Goal: Transaction & Acquisition: Purchase product/service

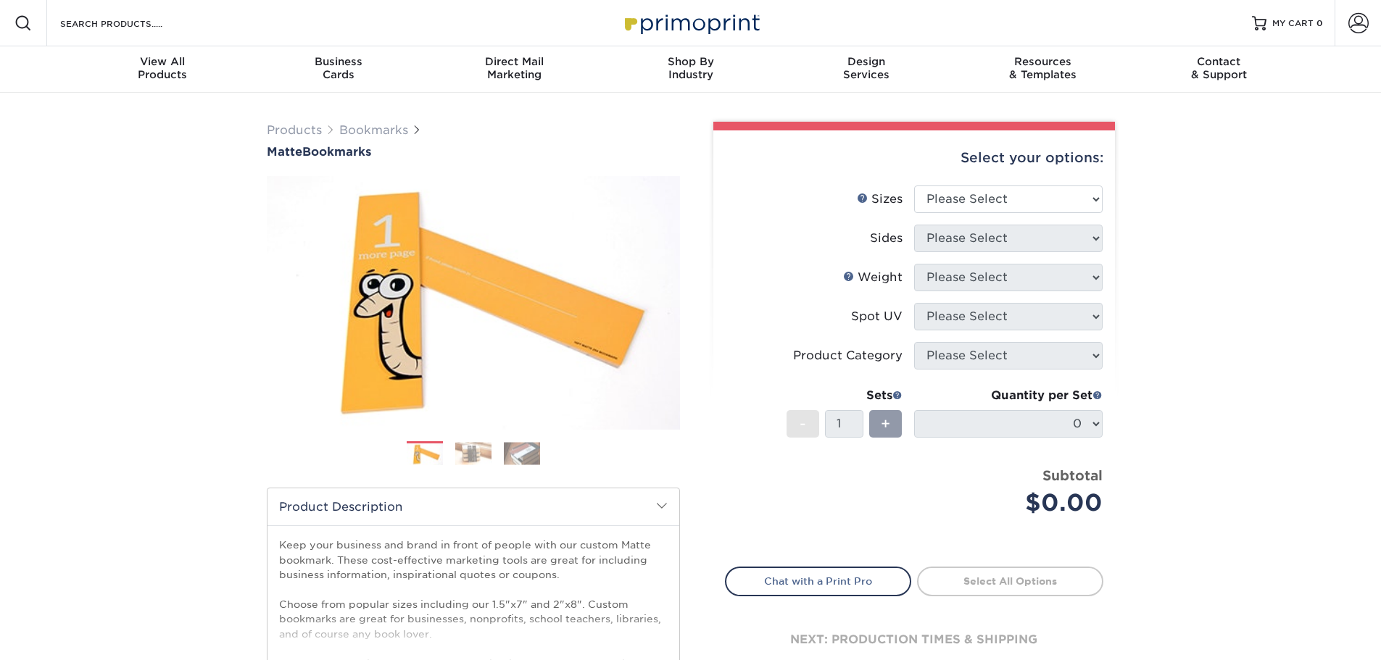
click at [476, 452] on img at bounding box center [473, 453] width 36 height 22
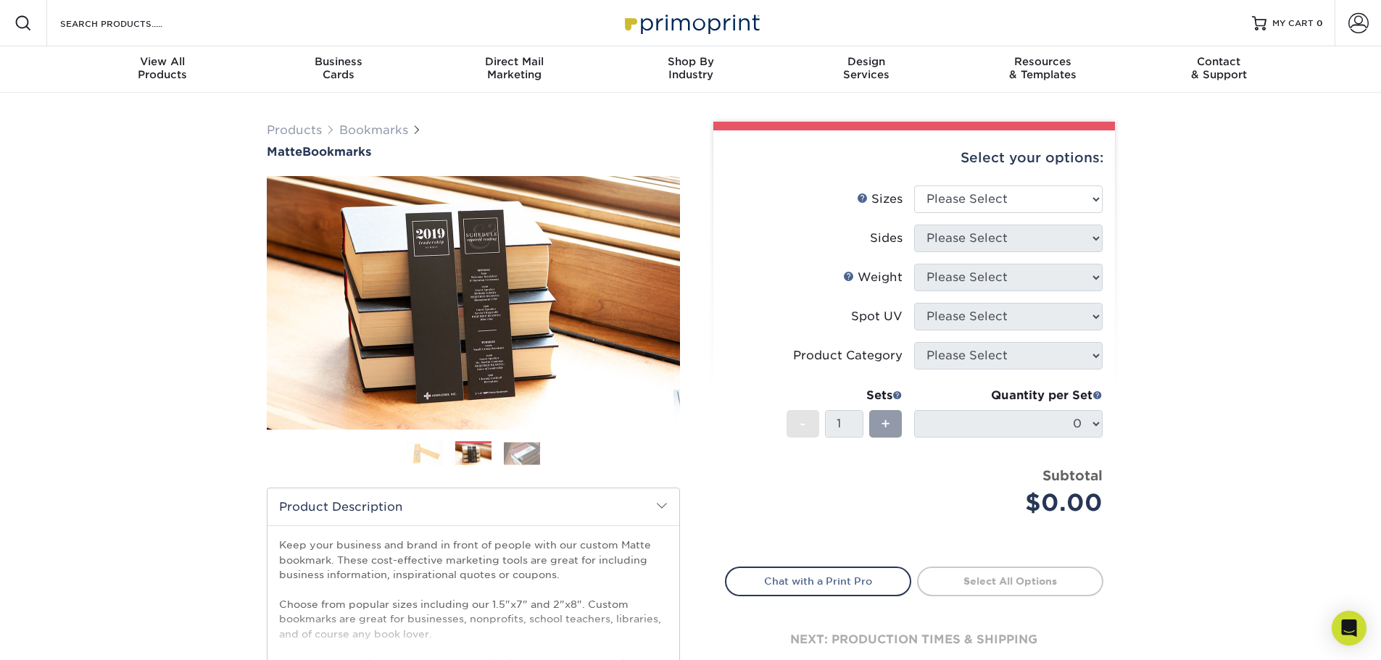
click at [525, 457] on img at bounding box center [522, 453] width 36 height 22
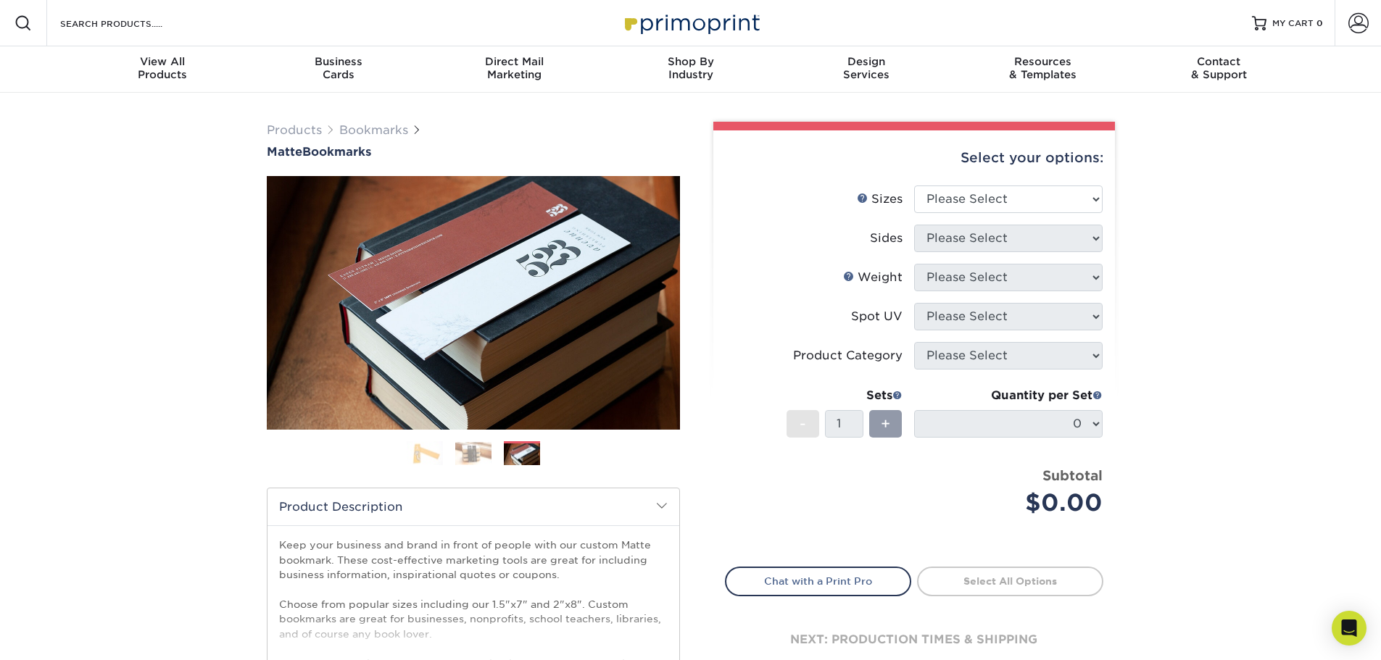
click at [444, 459] on ol at bounding box center [473, 458] width 413 height 35
click at [995, 190] on select "Please Select 1.5" x 7" 2" x 8"" at bounding box center [1008, 200] width 188 height 28
select select "1.50x7.00"
click at [914, 186] on select "Please Select 1.5" x 7" 2" x 8"" at bounding box center [1008, 200] width 188 height 28
click at [956, 246] on select "Please Select Print Both Sides Print Front Only" at bounding box center [1008, 239] width 188 height 28
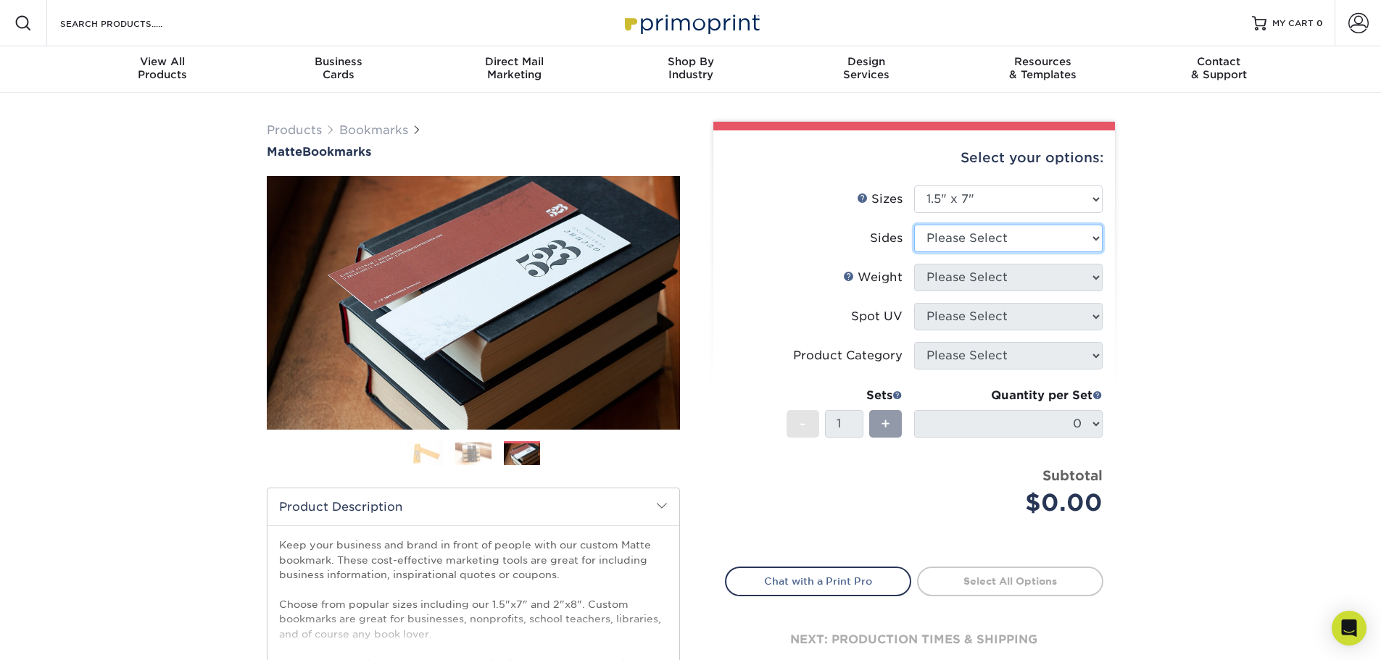
select select "32d3c223-f82c-492b-b915-ba065a00862f"
click at [914, 225] on select "Please Select Print Both Sides Print Front Only" at bounding box center [1008, 239] width 188 height 28
click at [962, 281] on select "Please Select 16PT" at bounding box center [1008, 278] width 188 height 28
select select "16PT"
click at [914, 264] on select "Please Select 16PT" at bounding box center [1008, 278] width 188 height 28
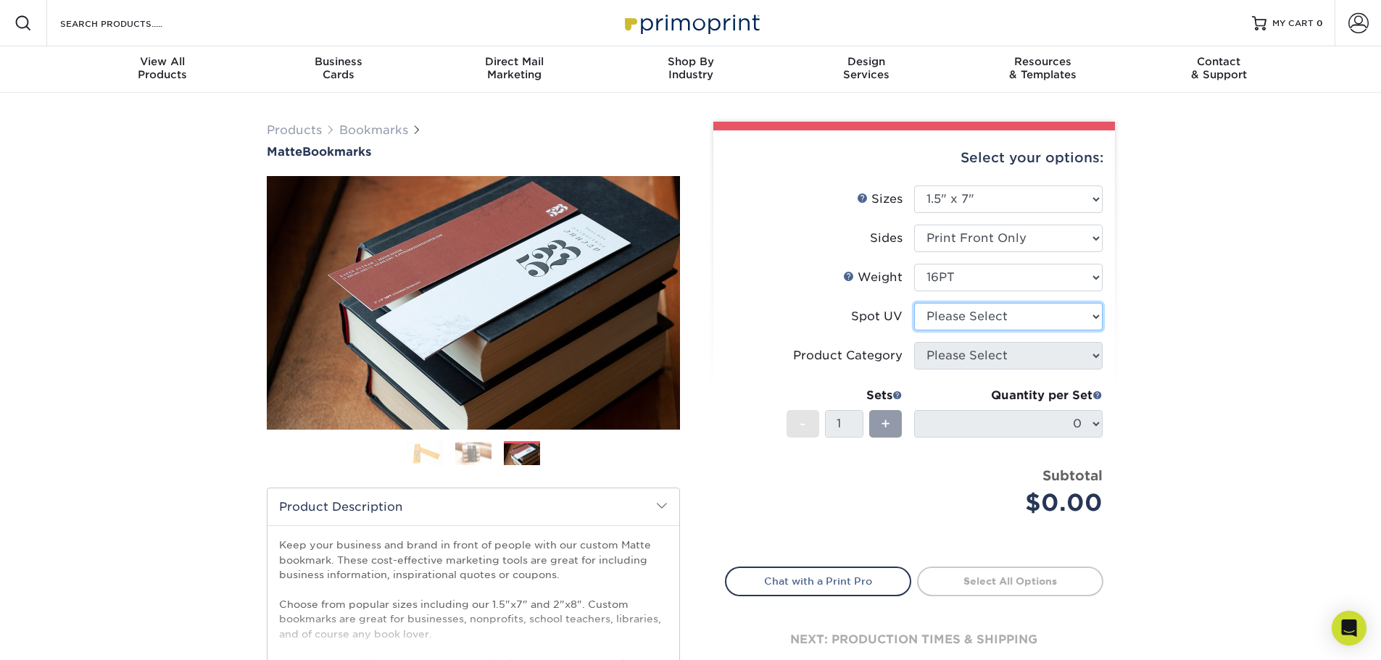
click at [954, 313] on select "Please Select No Spot UV Front Only" at bounding box center [1008, 317] width 188 height 28
select select "1"
click at [914, 303] on select "Please Select No Spot UV Front Only" at bounding box center [1008, 317] width 188 height 28
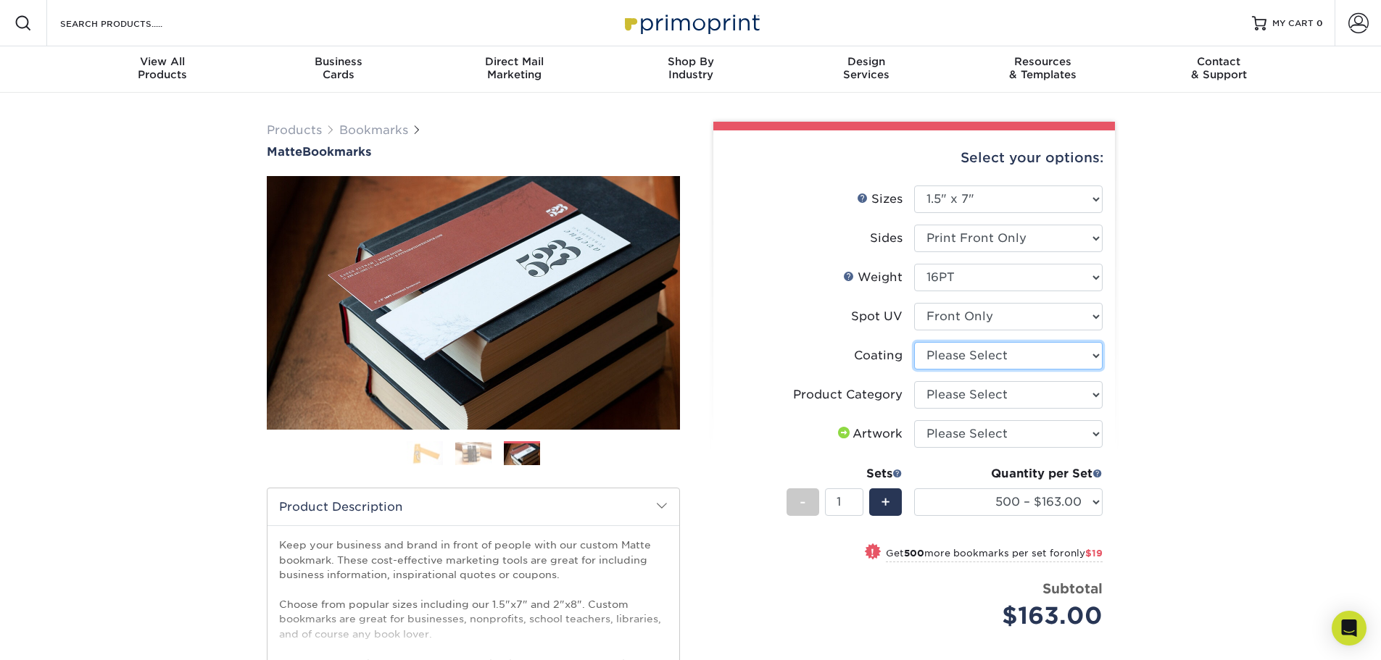
click at [957, 357] on select at bounding box center [1008, 356] width 188 height 28
select select "121bb7b5-3b4d-429f-bd8d-bbf80e953313"
click at [914, 342] on select at bounding box center [1008, 356] width 188 height 28
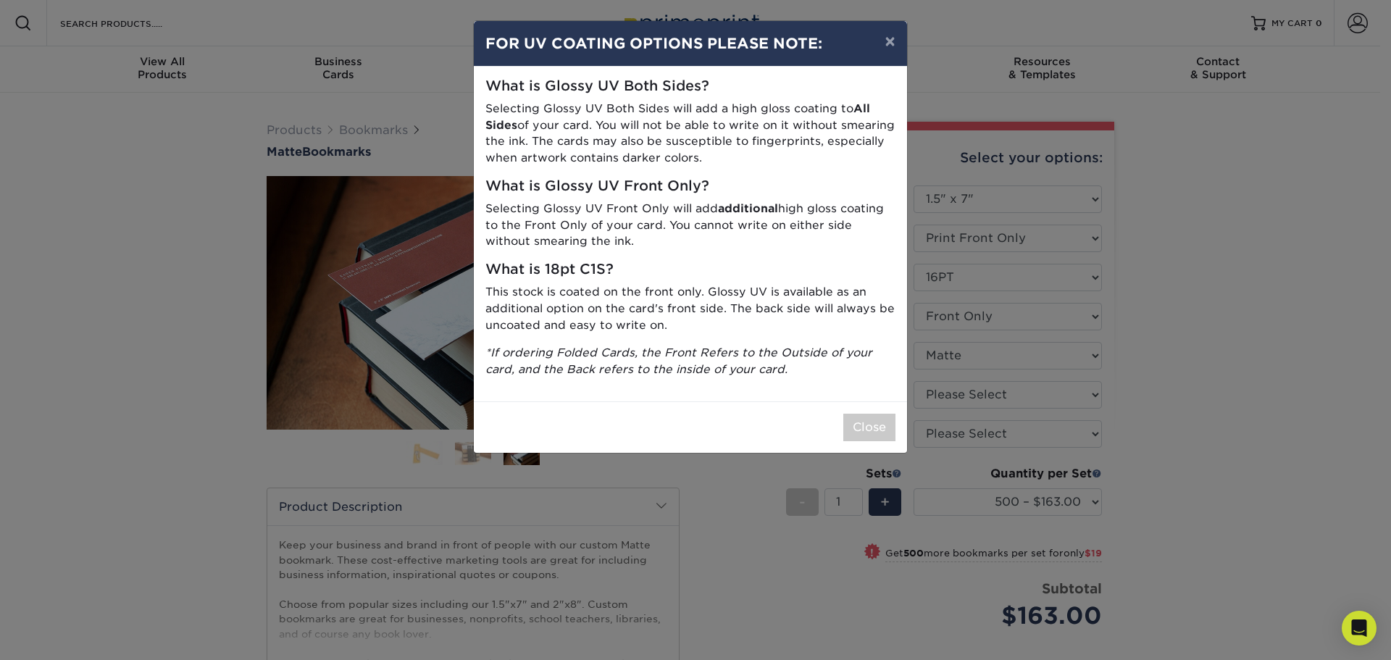
click at [883, 410] on div "Close" at bounding box center [690, 426] width 433 height 51
click at [880, 420] on button "Close" at bounding box center [870, 428] width 52 height 28
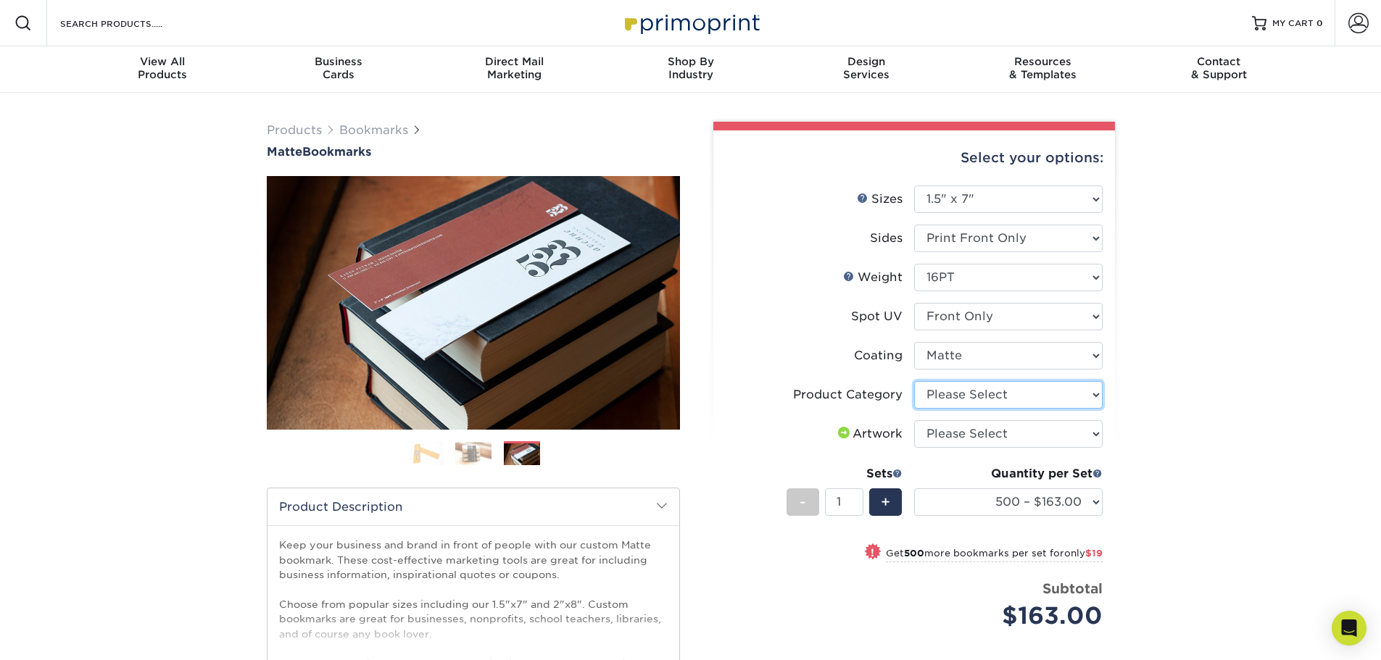
click at [991, 391] on select "Please Select Postcards" at bounding box center [1008, 395] width 188 height 28
click at [914, 381] on select "Please Select Postcards" at bounding box center [1008, 395] width 188 height 28
click at [988, 385] on select "Please Select Postcards" at bounding box center [1008, 395] width 188 height 28
select select "9b7272e0-d6c8-4c3c-8e97-d3a1bcdab858"
click at [914, 381] on select "Please Select Postcards" at bounding box center [1008, 395] width 188 height 28
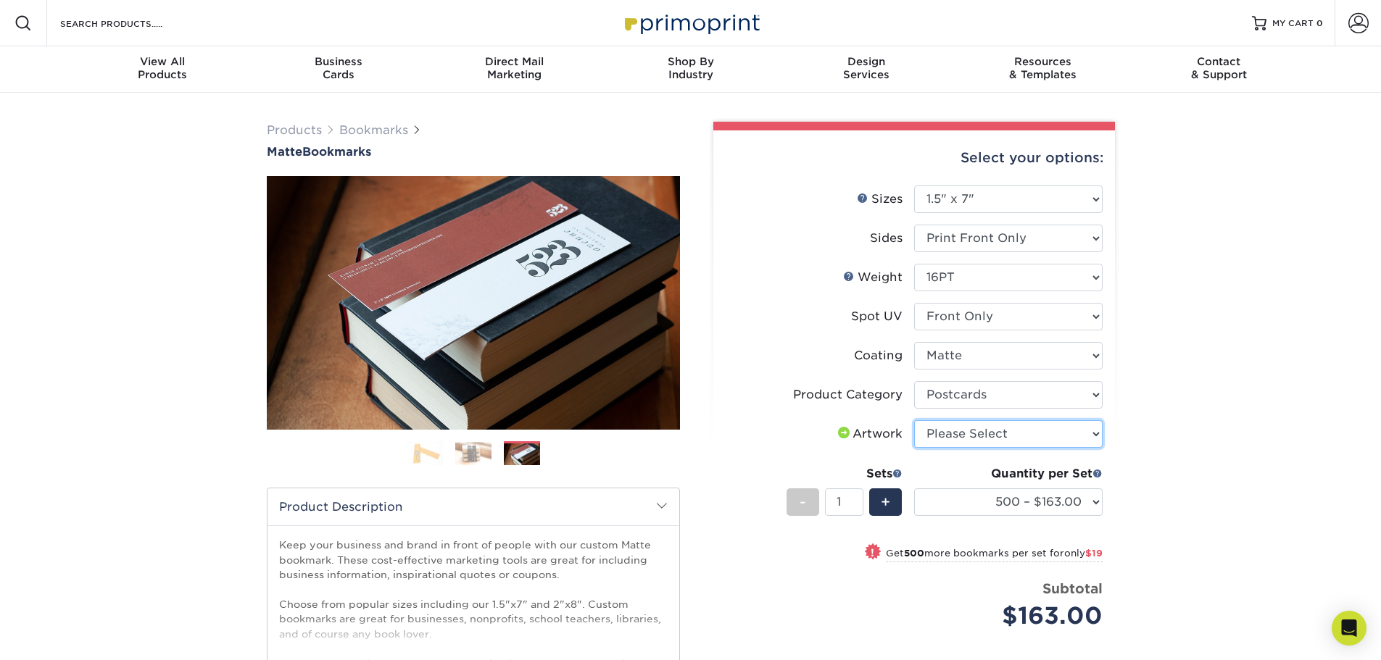
click at [962, 429] on select "Please Select I will upload files I need a design - $50" at bounding box center [1008, 434] width 188 height 28
select select "upload"
click at [914, 420] on select "Please Select I will upload files I need a design - $50" at bounding box center [1008, 434] width 188 height 28
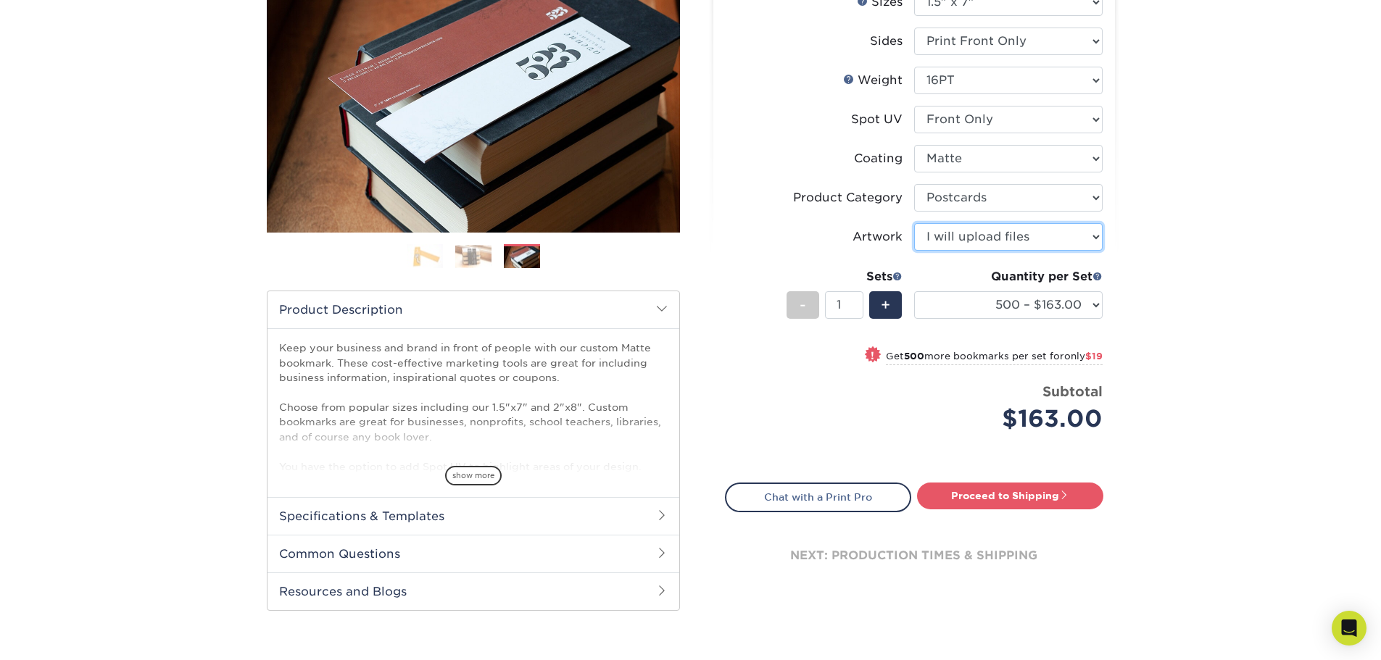
scroll to position [217, 0]
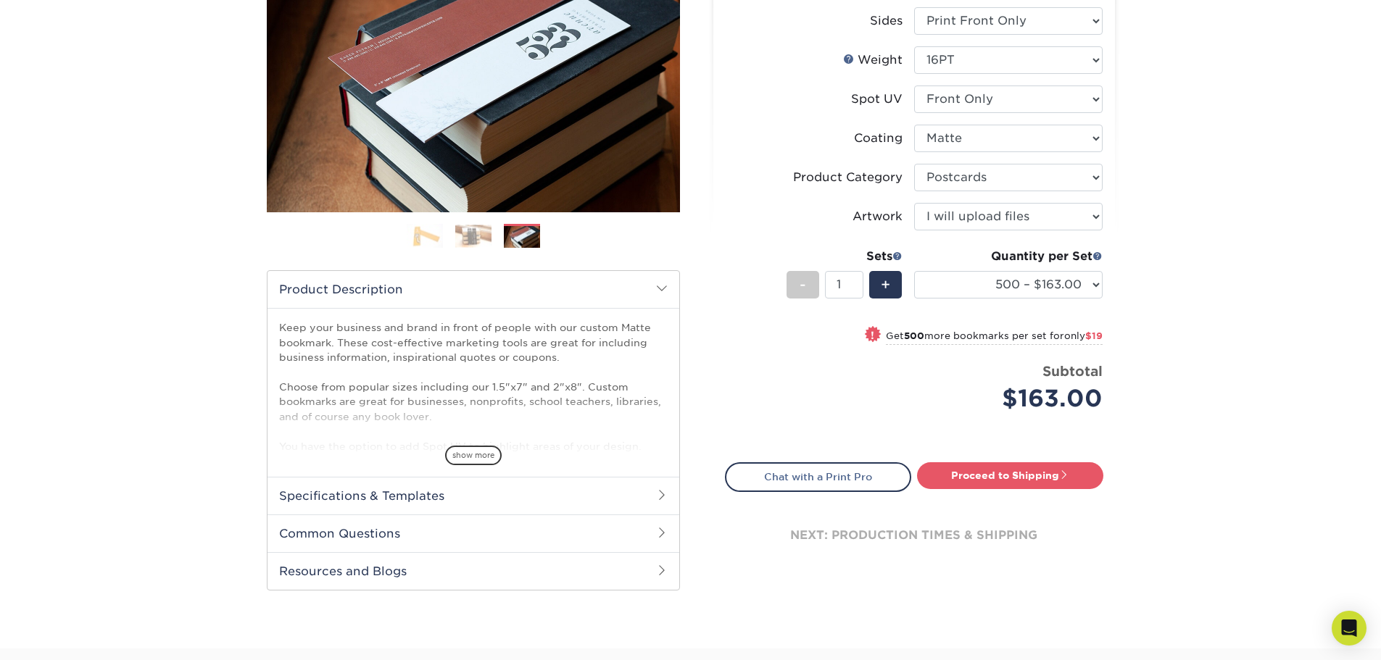
click at [489, 498] on h2 "Specifications & Templates" at bounding box center [473, 496] width 412 height 38
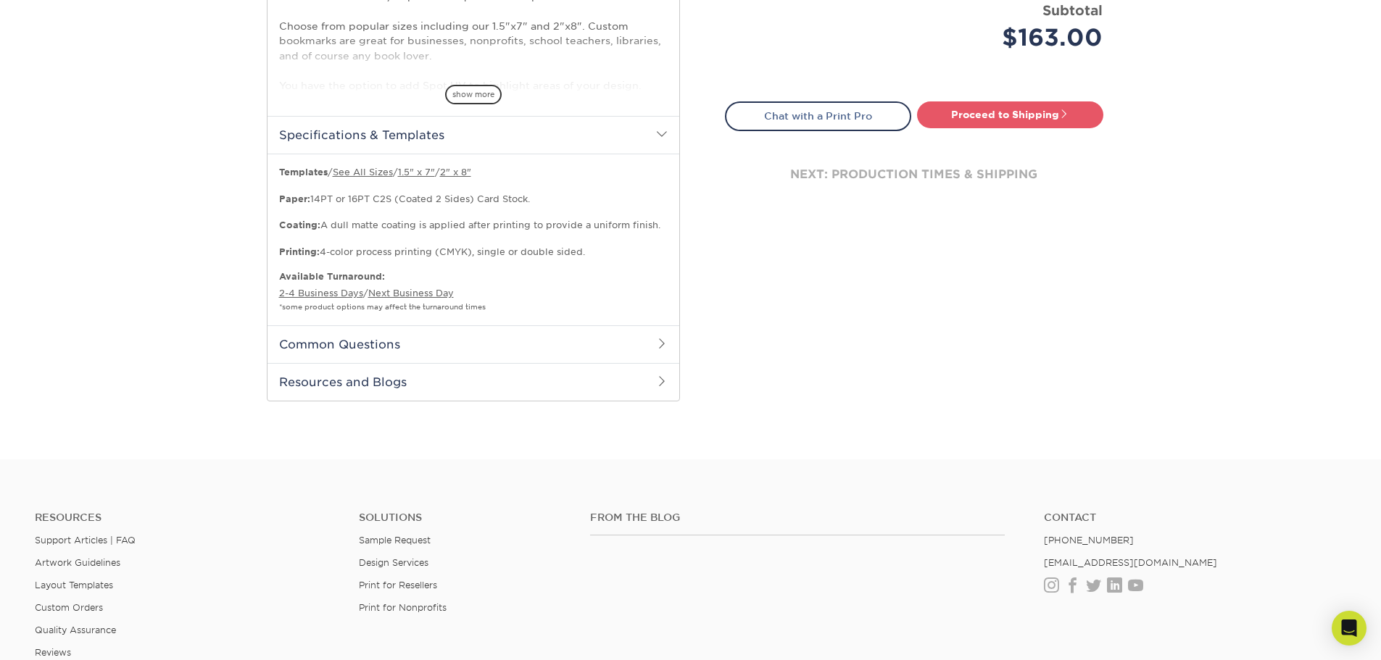
scroll to position [580, 0]
click at [607, 340] on h2 "Common Questions" at bounding box center [473, 343] width 412 height 38
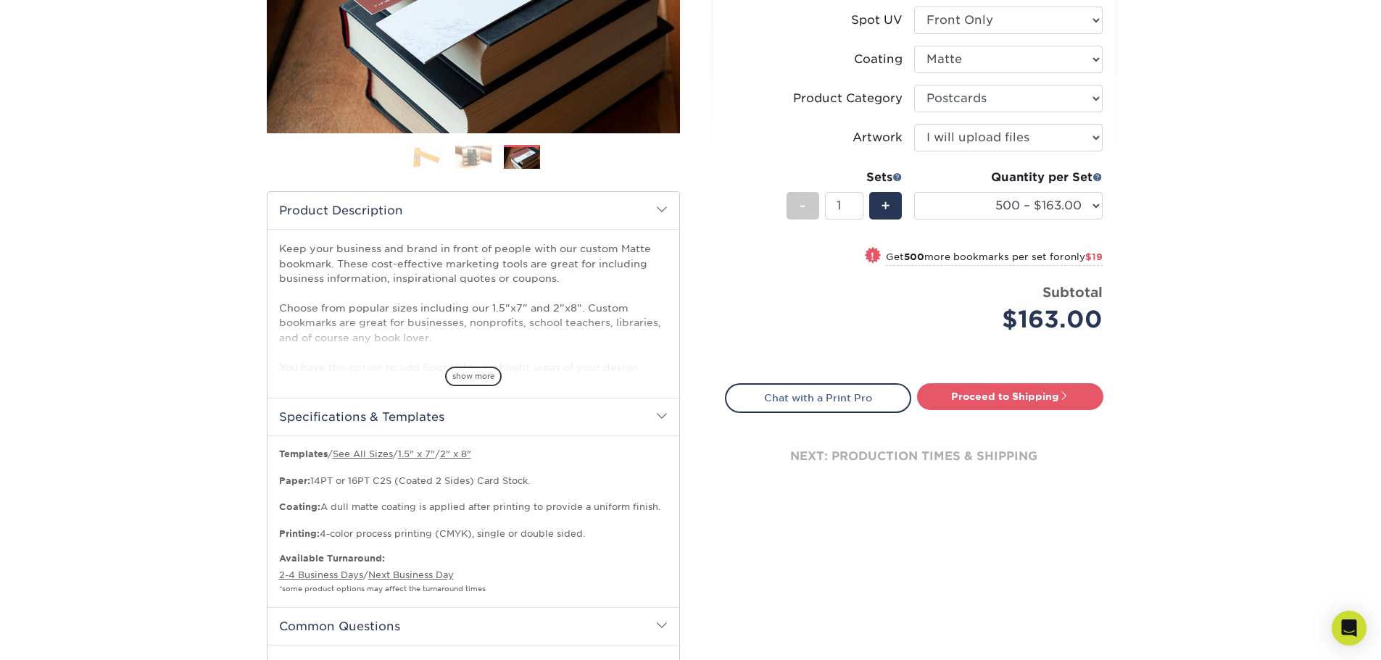
scroll to position [202, 0]
